Goal: Task Accomplishment & Management: Complete application form

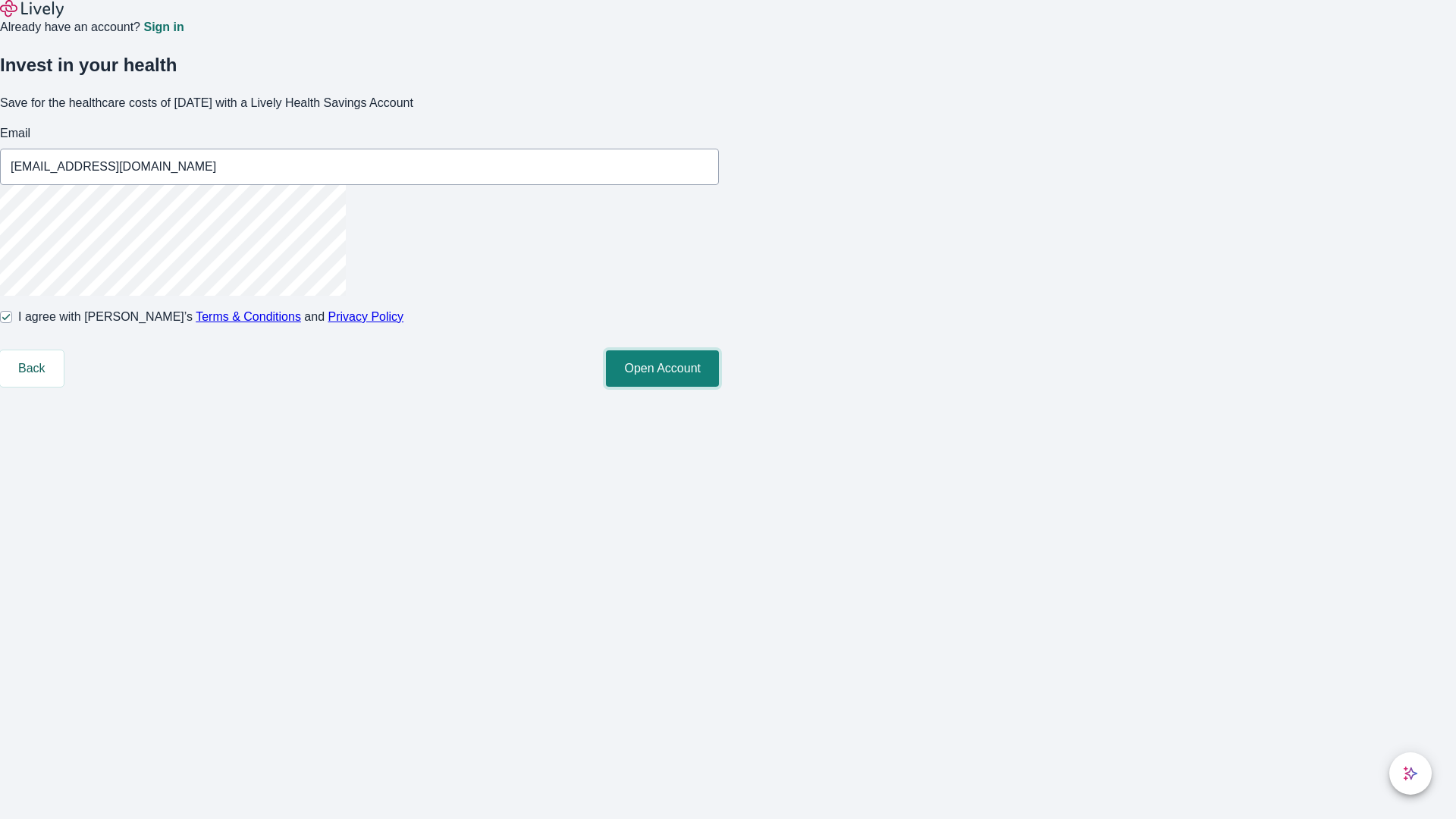
click at [719, 387] on button "Open Account" at bounding box center [662, 369] width 113 height 36
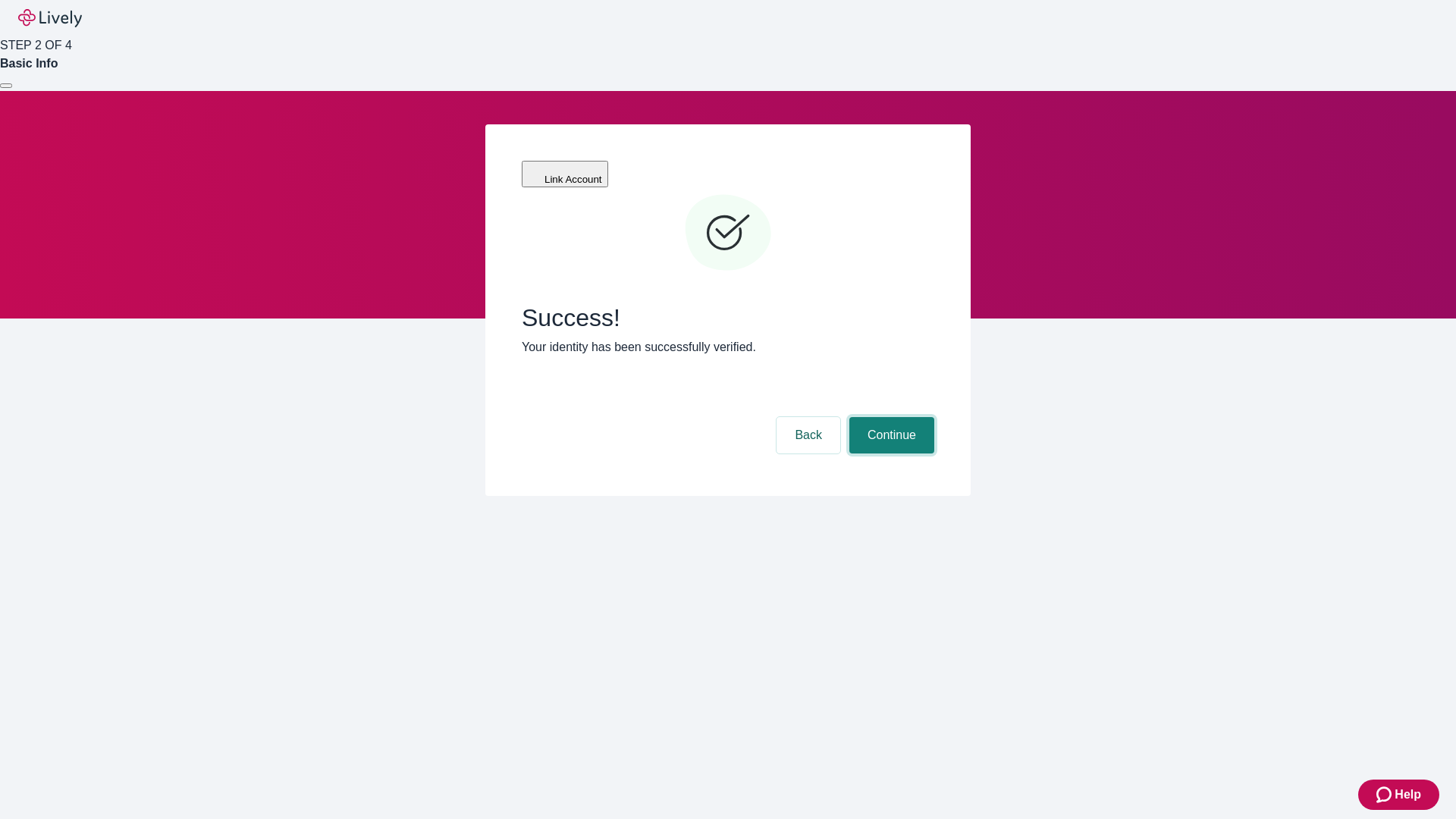
click at [890, 417] on button "Continue" at bounding box center [891, 435] width 85 height 36
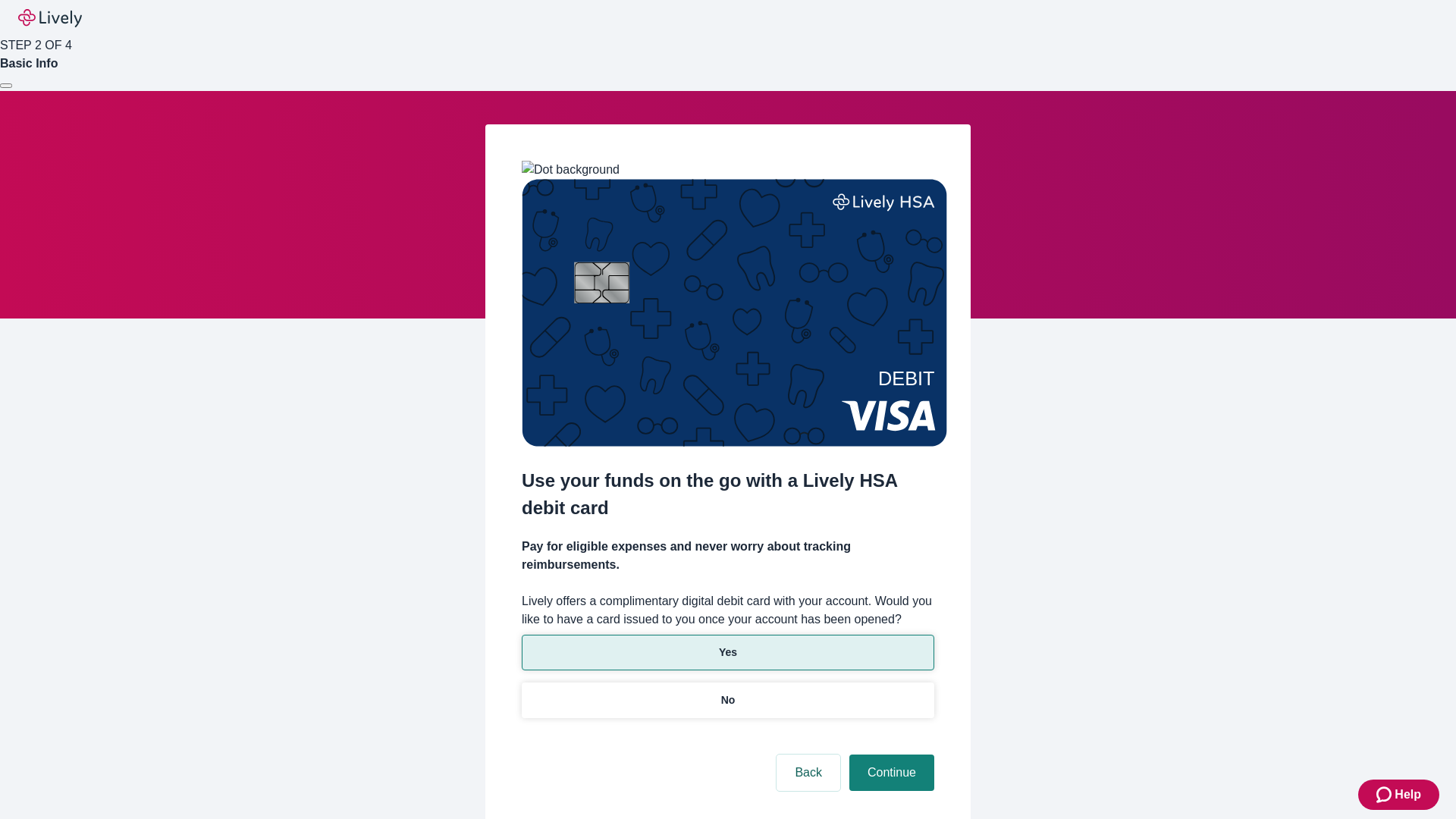
click at [727, 644] on p "Yes" at bounding box center [728, 652] width 18 height 16
click at [890, 755] on button "Continue" at bounding box center [891, 773] width 85 height 36
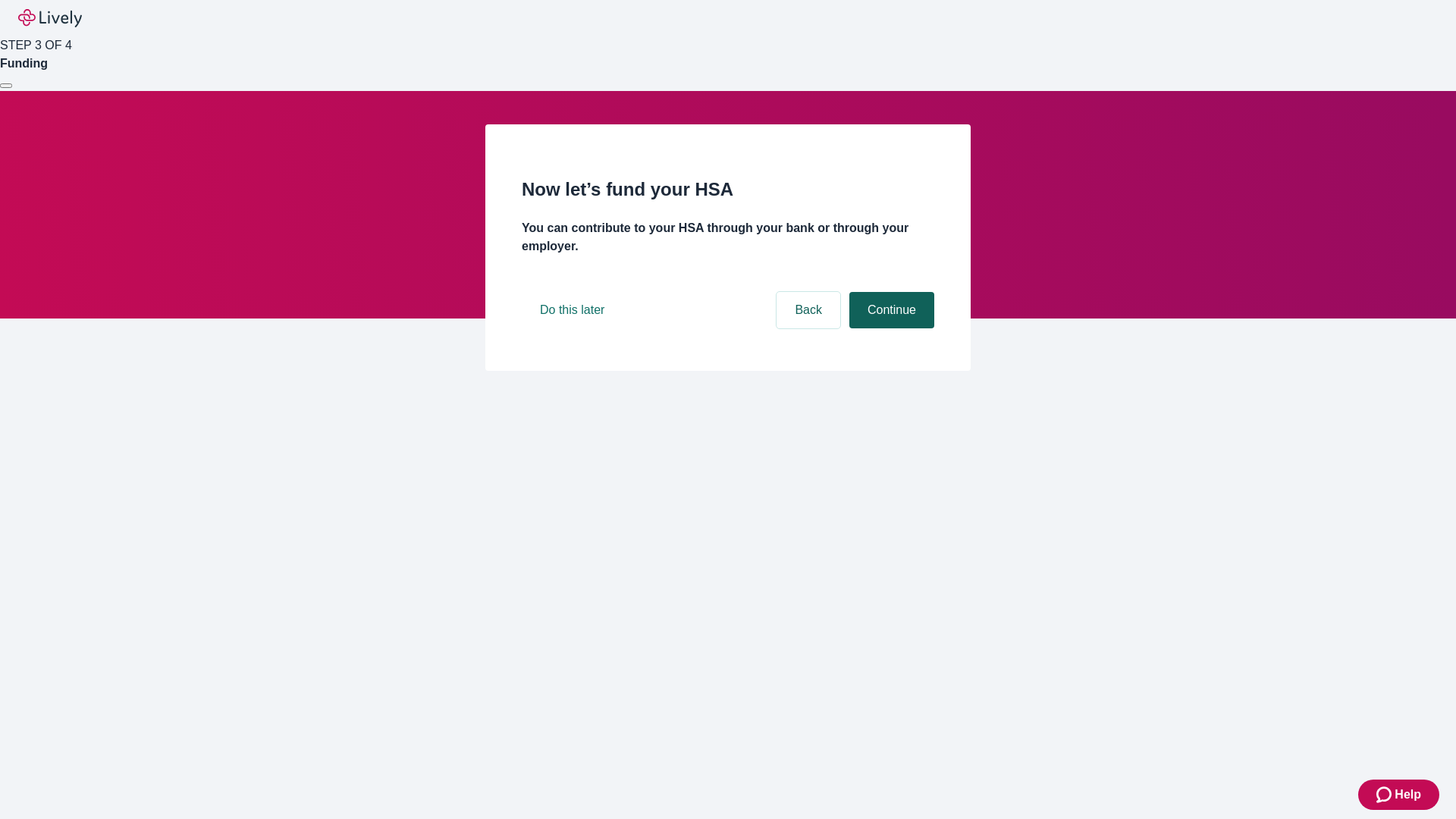
click at [890, 329] on button "Continue" at bounding box center [891, 310] width 85 height 36
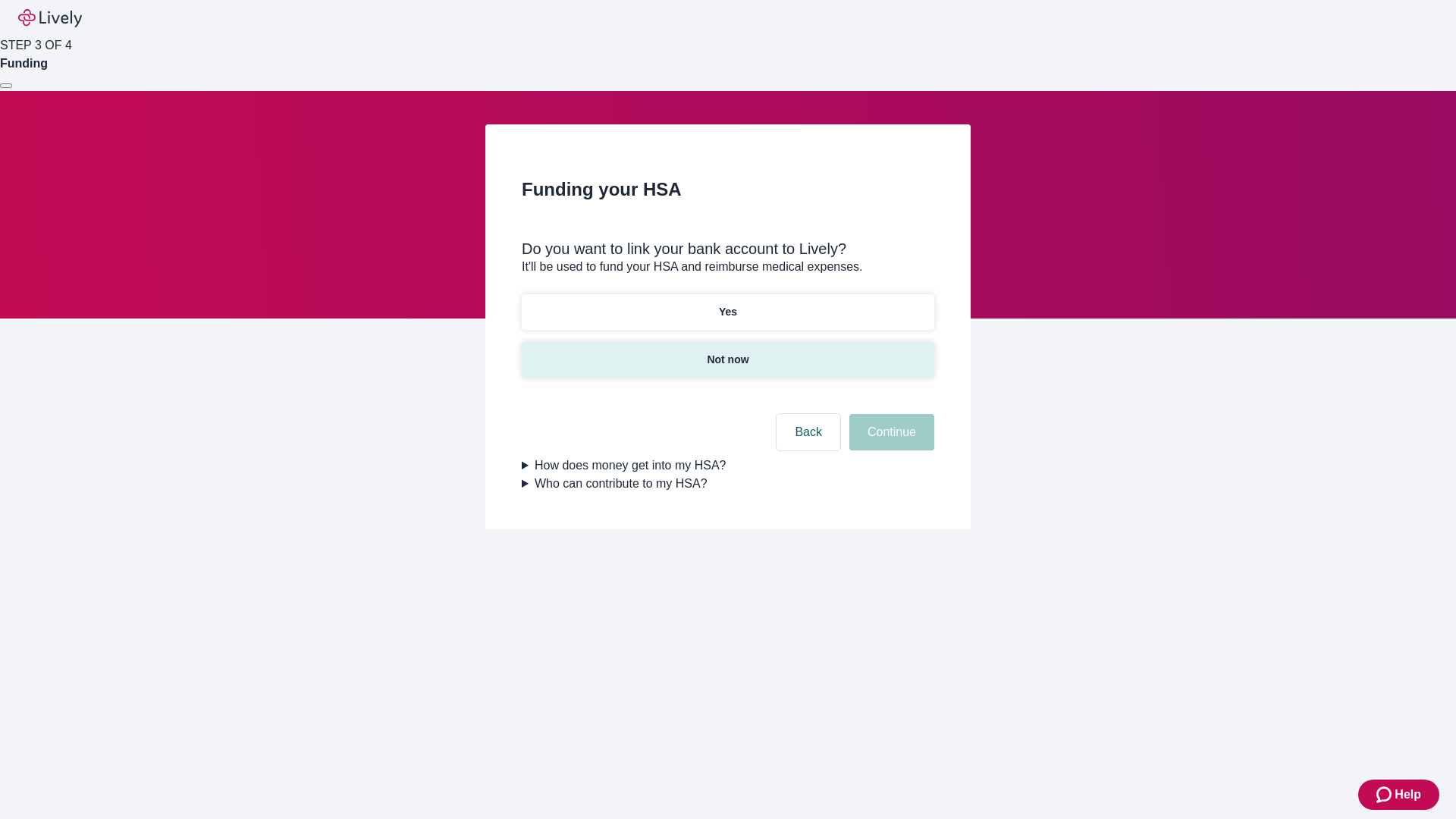
click at [727, 352] on p "Not now" at bounding box center [728, 360] width 42 height 16
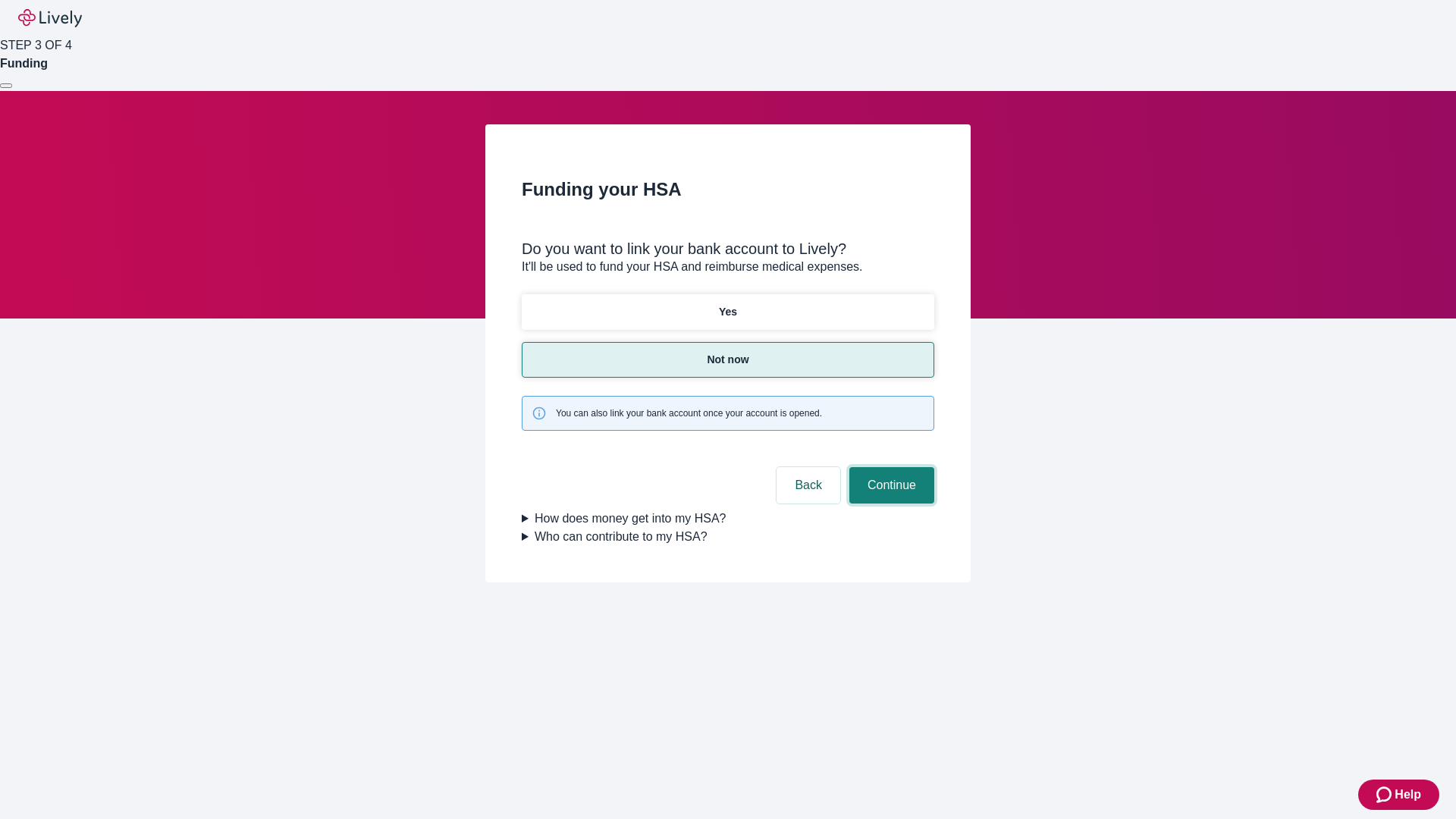
click at [890, 467] on button "Continue" at bounding box center [891, 485] width 85 height 36
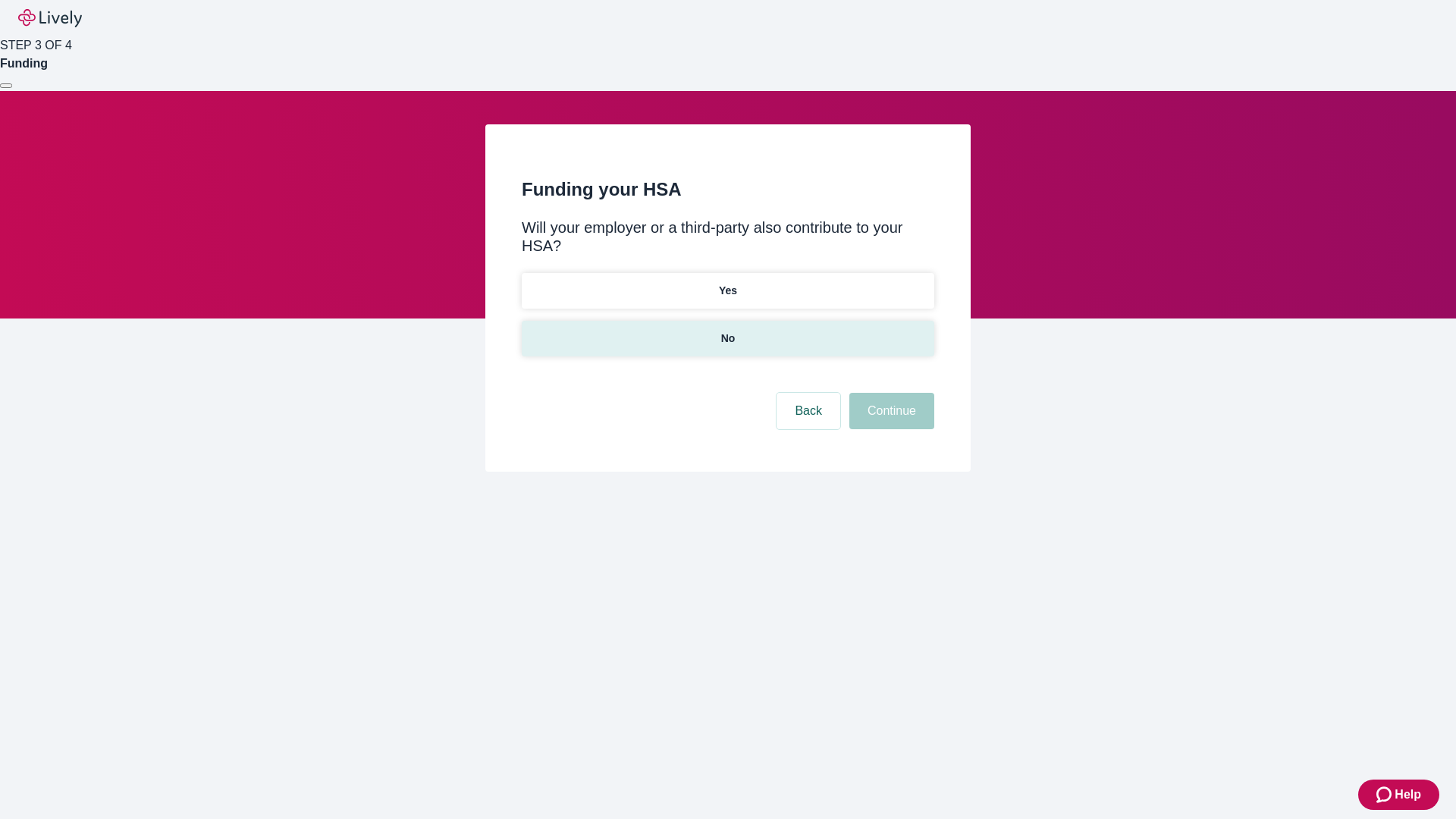
click at [727, 331] on p "No" at bounding box center [728, 339] width 14 height 16
click at [890, 393] on button "Continue" at bounding box center [891, 410] width 85 height 36
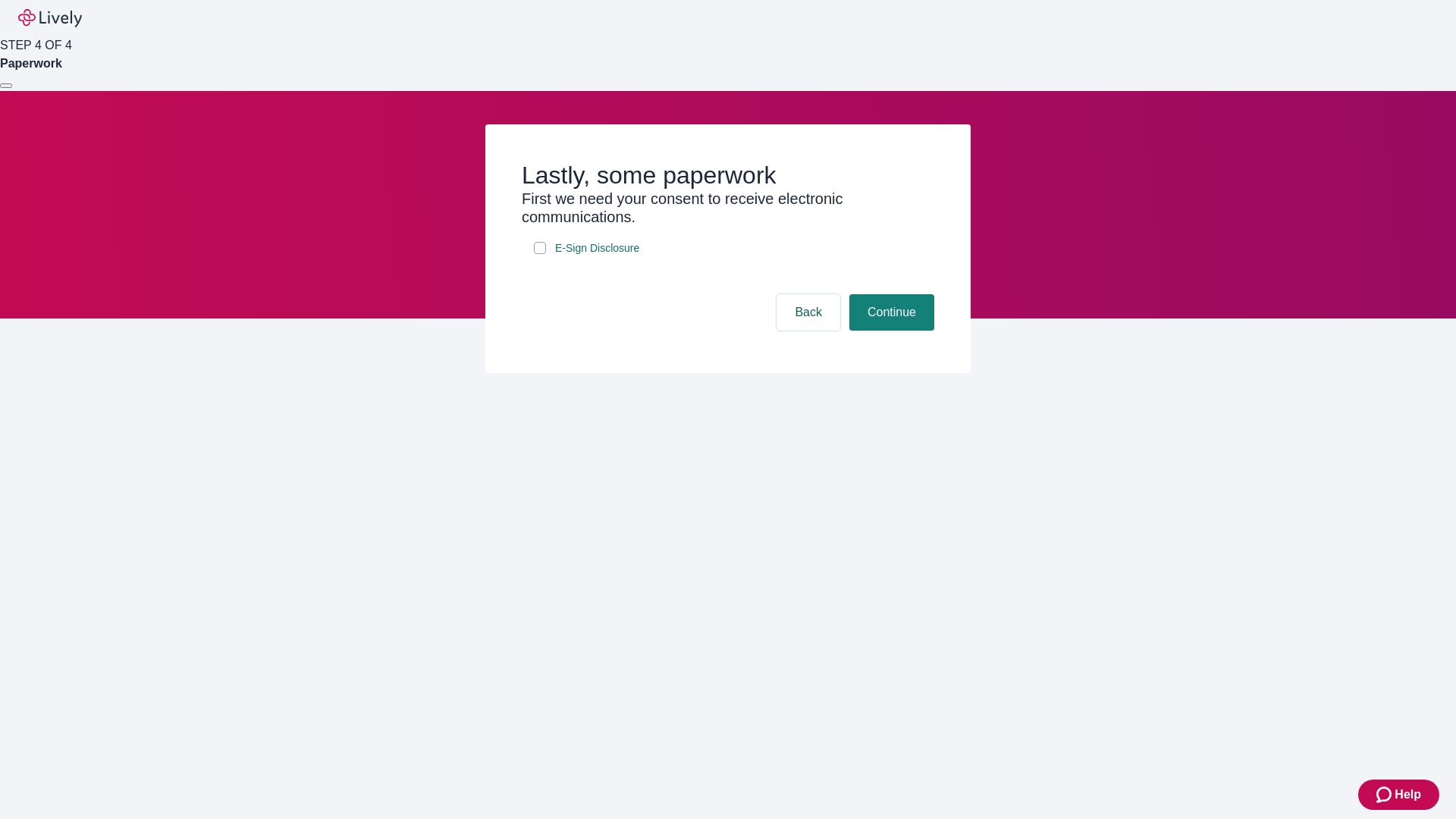
click at [540, 254] on input "E-Sign Disclosure" at bounding box center [540, 248] width 12 height 12
checkbox input "true"
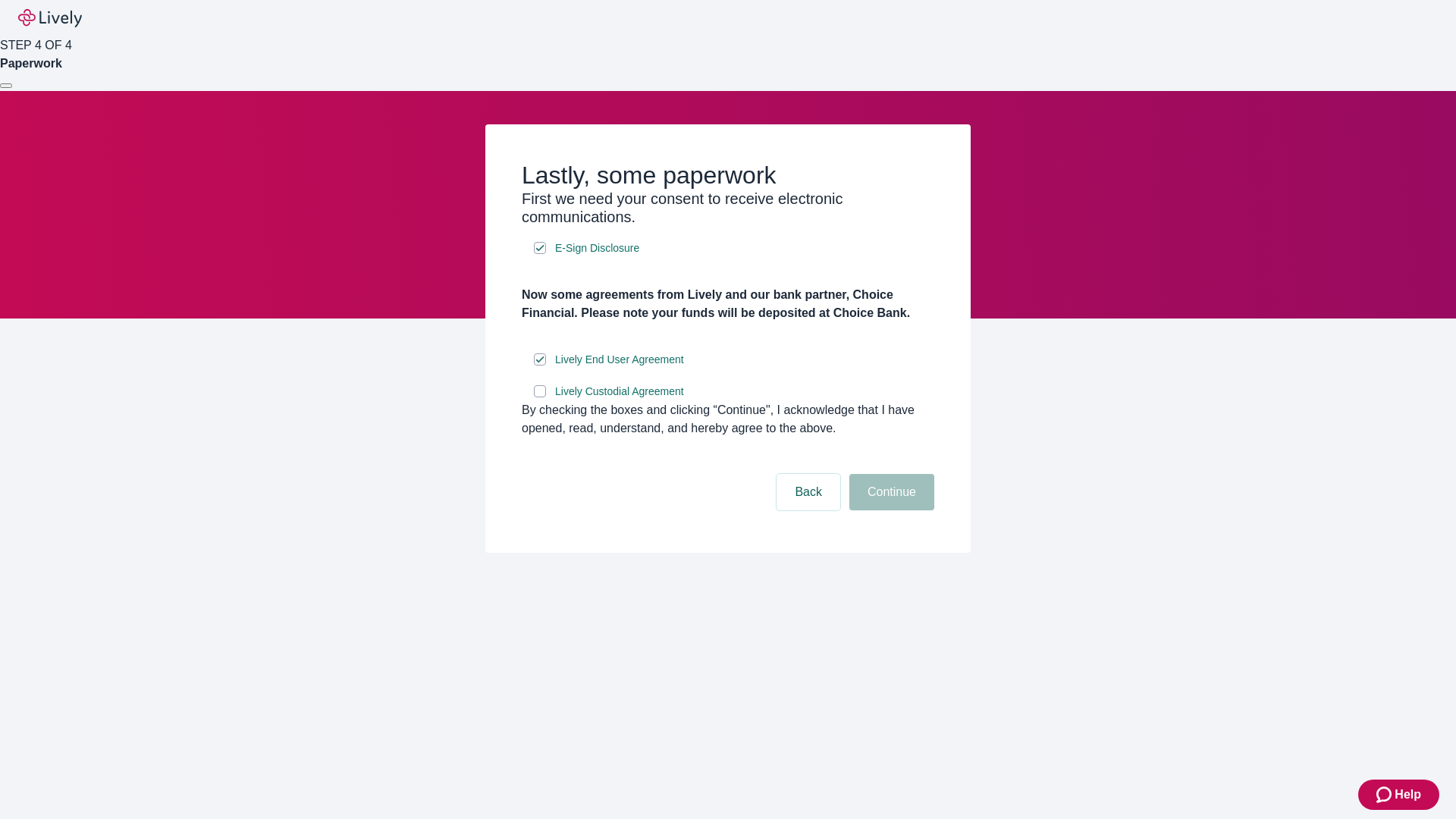
click at [540, 398] on input "Lively Custodial Agreement" at bounding box center [540, 392] width 12 height 12
checkbox input "true"
click at [890, 510] on button "Continue" at bounding box center [891, 492] width 85 height 36
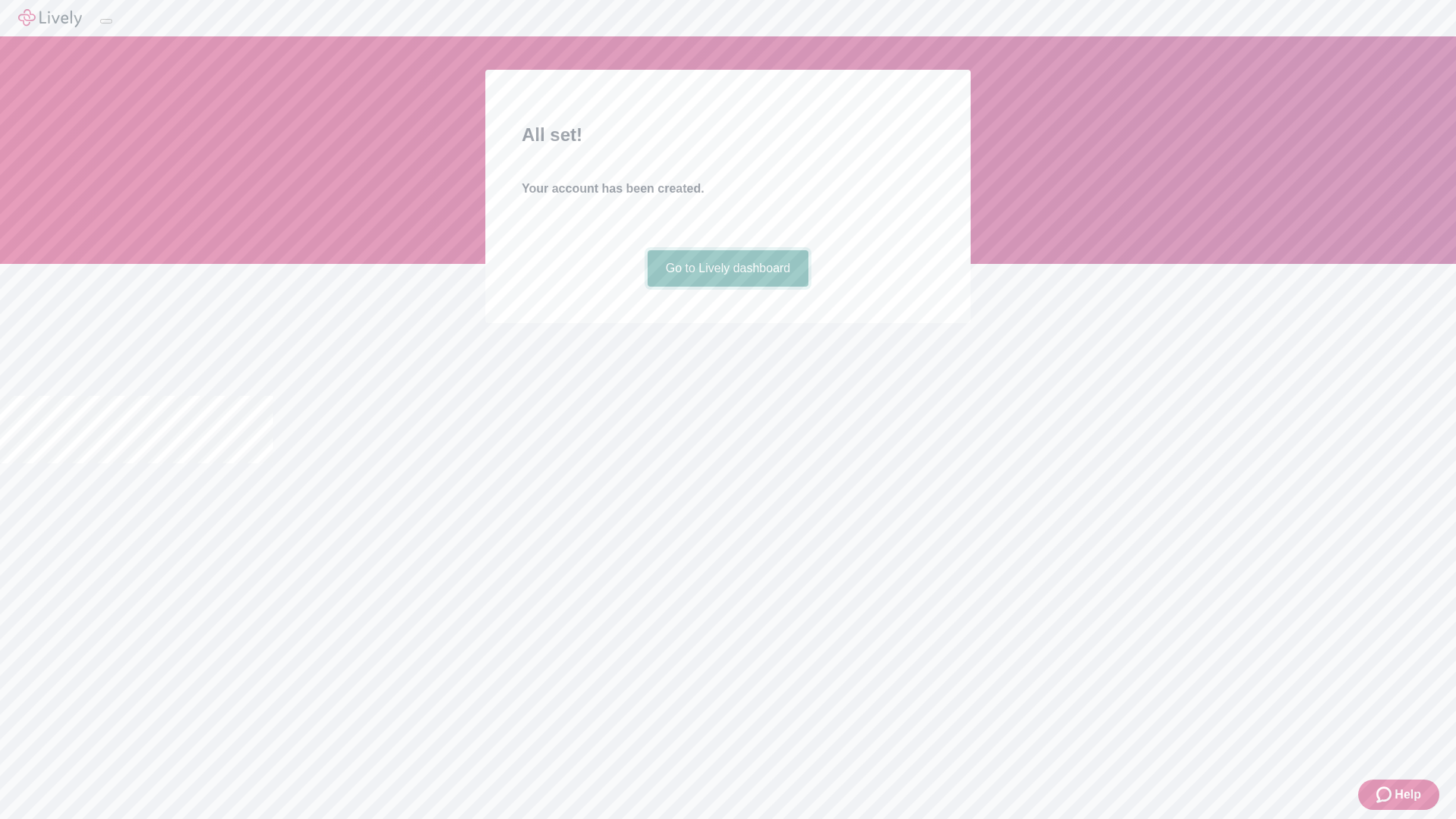
click at [727, 287] on link "Go to Lively dashboard" at bounding box center [729, 269] width 162 height 36
